Goal: Task Accomplishment & Management: Manage account settings

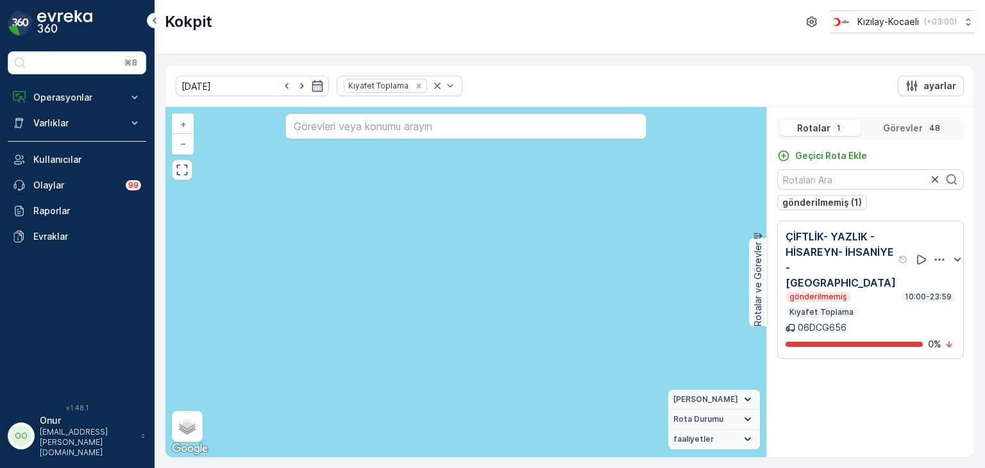
click at [935, 259] on icon "button" at bounding box center [940, 259] width 10 height 2
click at [893, 314] on div "Sil" at bounding box center [917, 319] width 112 height 18
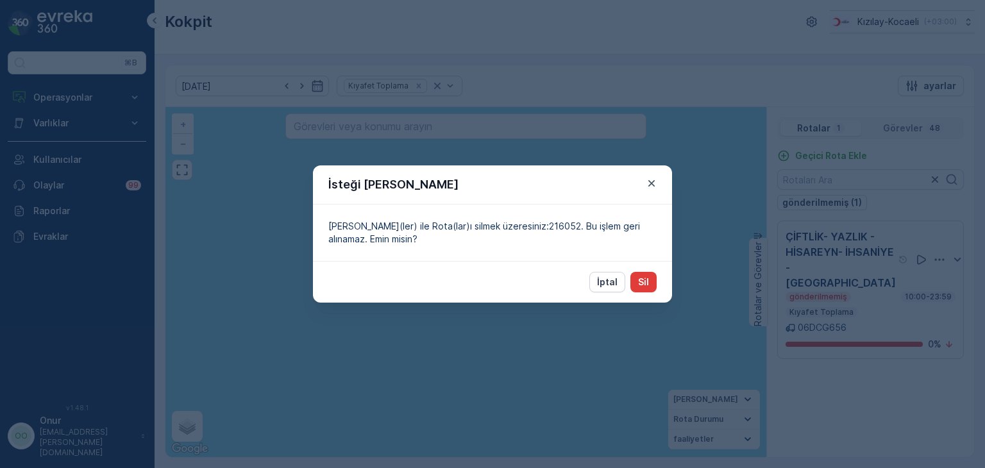
click at [644, 280] on p "Sil" at bounding box center [643, 282] width 11 height 13
